Goal: Task Accomplishment & Management: Complete application form

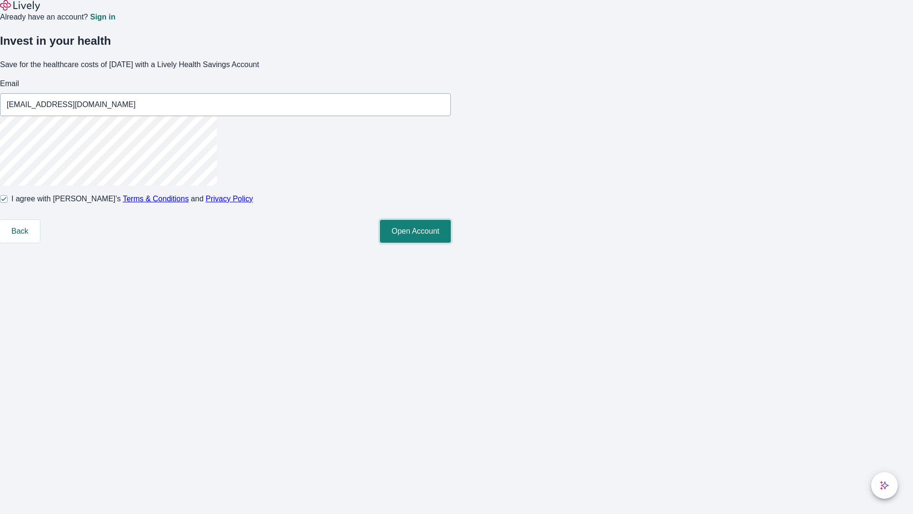
click at [451, 243] on button "Open Account" at bounding box center [415, 231] width 71 height 23
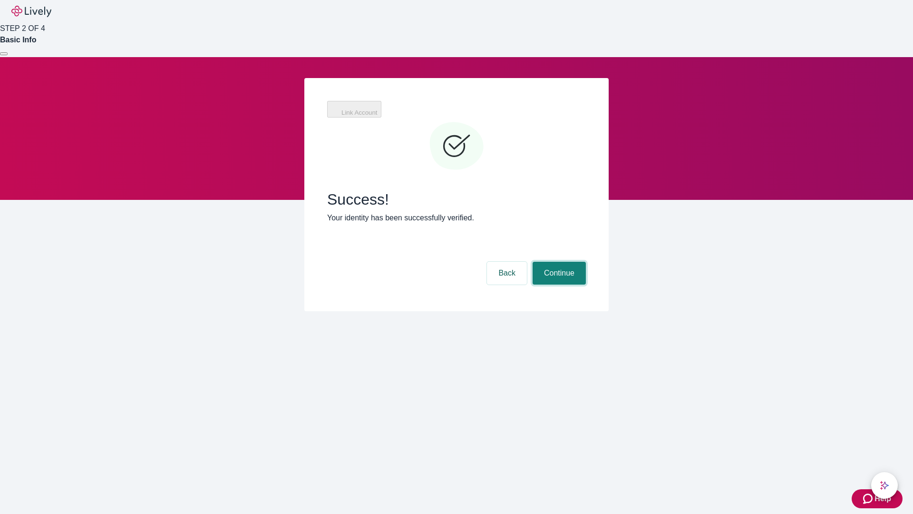
click at [558, 262] on button "Continue" at bounding box center [559, 273] width 53 height 23
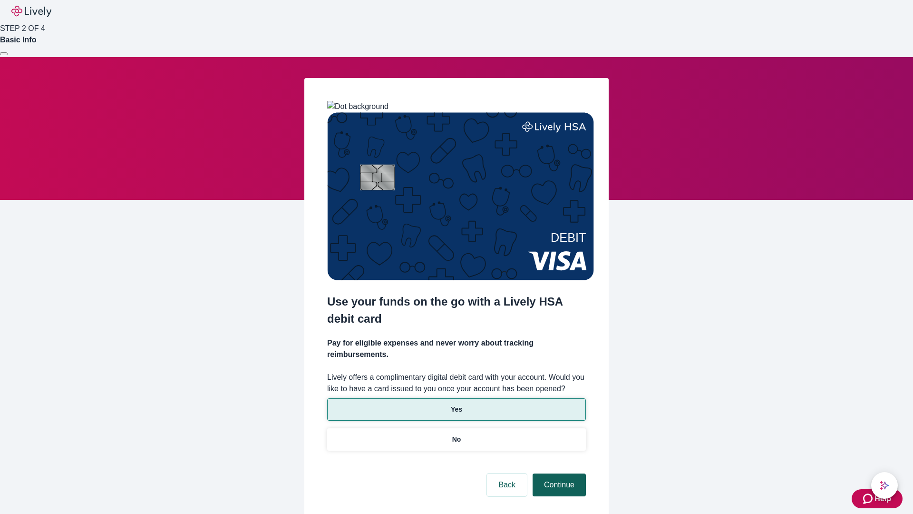
click at [456, 404] on p "Yes" at bounding box center [456, 409] width 11 height 10
click at [558, 473] on button "Continue" at bounding box center [559, 484] width 53 height 23
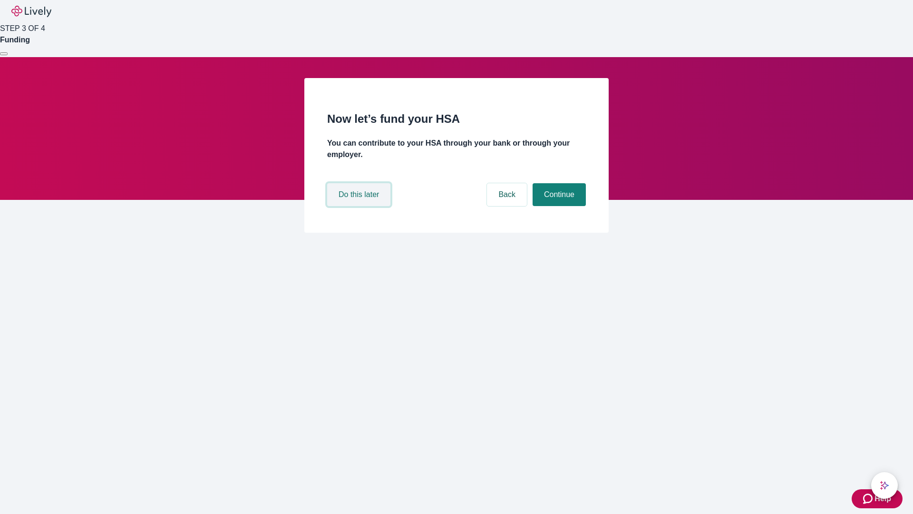
click at [360, 206] on button "Do this later" at bounding box center [358, 194] width 63 height 23
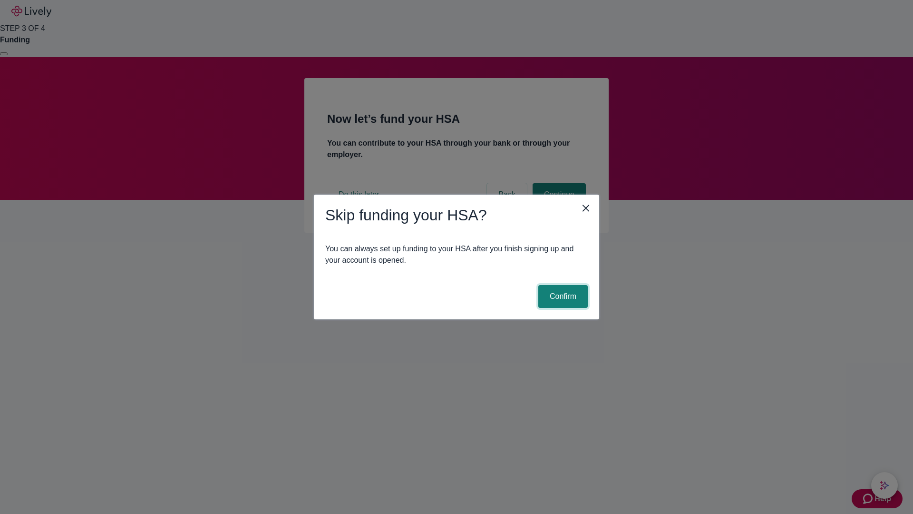
click at [562, 296] on button "Confirm" at bounding box center [562, 296] width 49 height 23
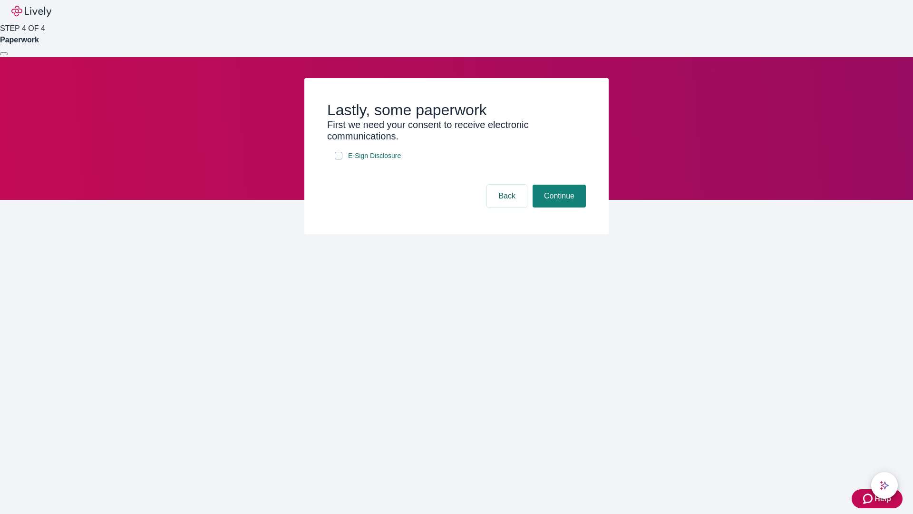
click at [339, 159] on input "E-Sign Disclosure" at bounding box center [339, 156] width 8 height 8
checkbox input "true"
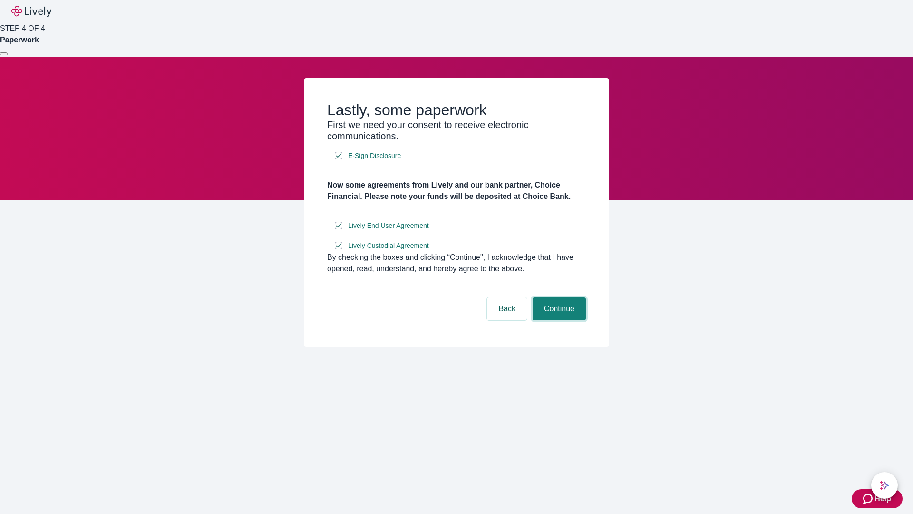
click at [558, 320] on button "Continue" at bounding box center [559, 308] width 53 height 23
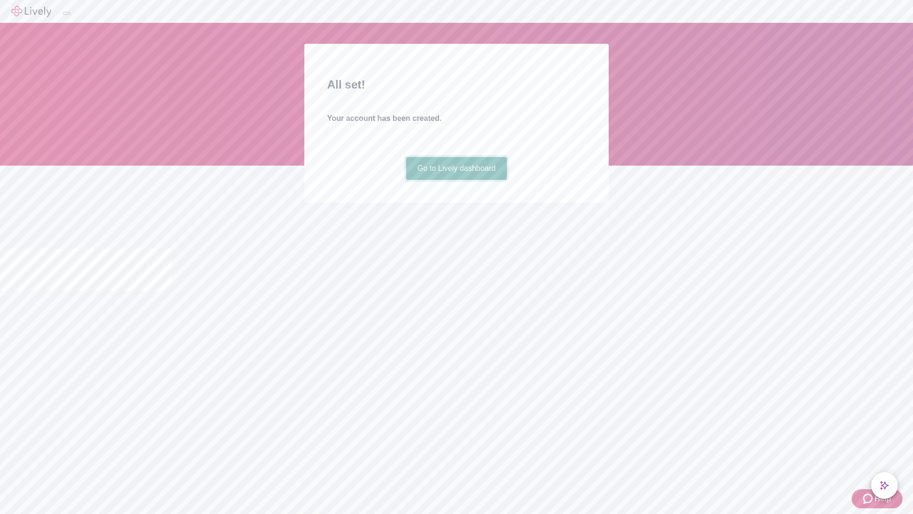
click at [456, 180] on link "Go to Lively dashboard" at bounding box center [456, 168] width 101 height 23
